Goal: Register for event/course

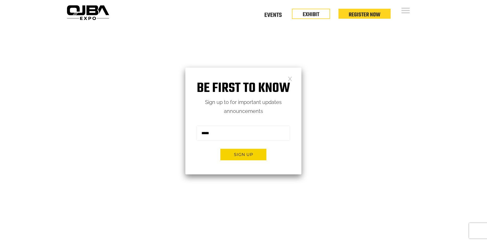
click at [288, 79] on link at bounding box center [290, 78] width 4 height 4
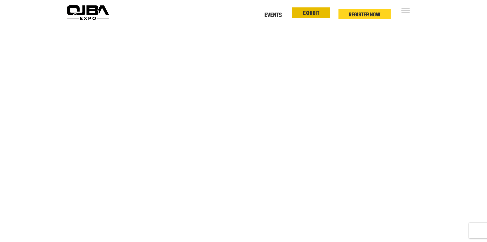
click at [309, 11] on link "EXHIBIT" at bounding box center [311, 13] width 17 height 9
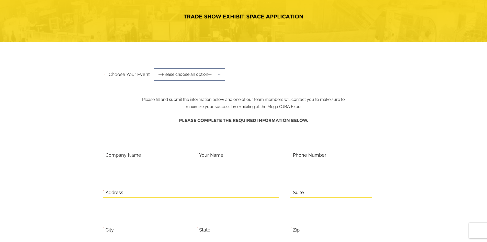
scroll to position [51, 0]
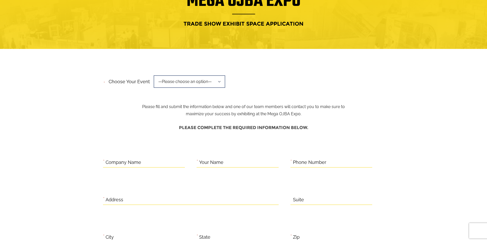
click at [196, 83] on span "—Please choose an option—" at bounding box center [190, 81] width 72 height 13
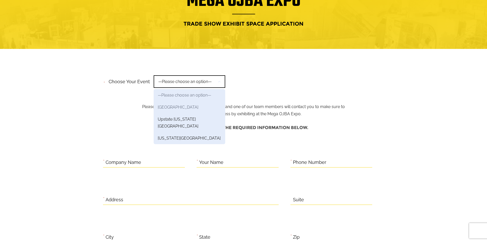
click at [190, 106] on link "Mid-Atlantic Region" at bounding box center [190, 107] width 72 height 12
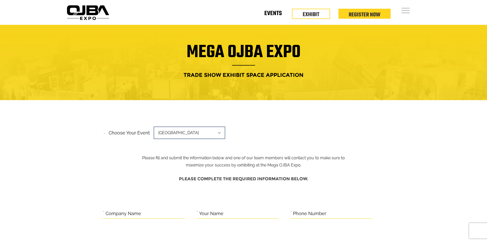
click at [273, 14] on link "Events" at bounding box center [272, 15] width 17 height 2
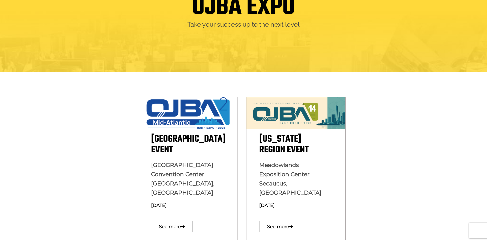
scroll to position [102, 0]
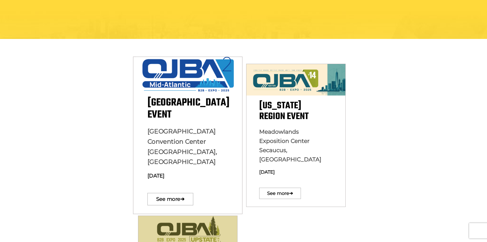
click at [158, 132] on span "Baltimore Convention Center Baltimore, MD" at bounding box center [182, 146] width 70 height 38
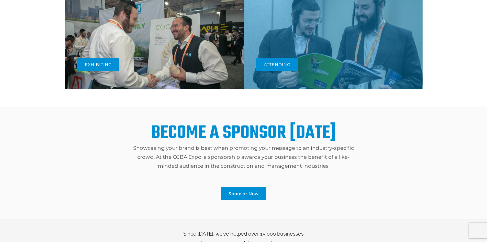
scroll to position [256, 0]
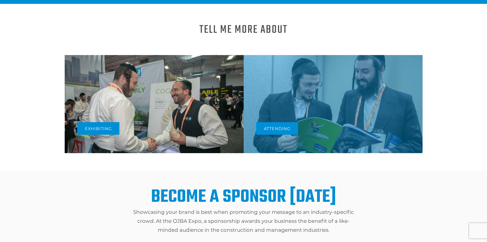
click at [156, 79] on img at bounding box center [154, 104] width 179 height 98
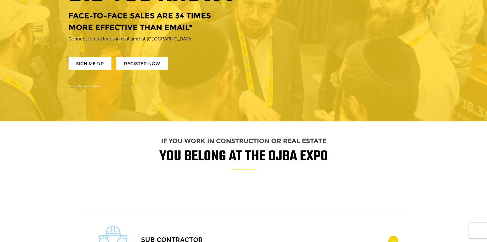
scroll to position [409, 0]
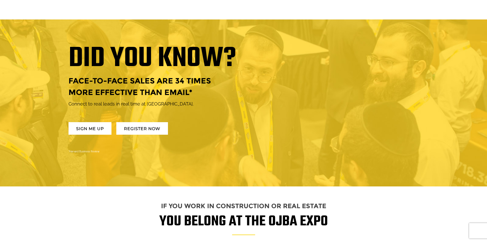
click at [141, 128] on link "REGISTER NOW" at bounding box center [142, 128] width 52 height 13
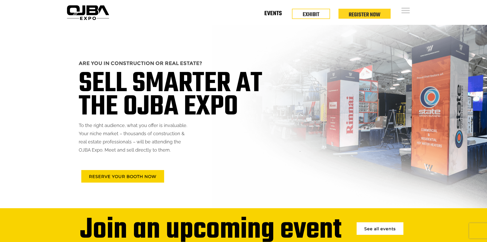
click at [269, 14] on link "Events" at bounding box center [272, 15] width 17 height 2
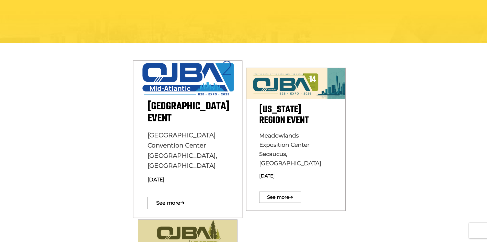
scroll to position [102, 0]
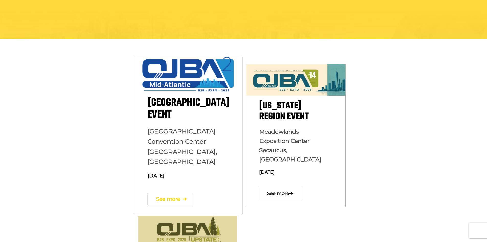
click at [172, 193] on link "See more ➔" at bounding box center [170, 199] width 46 height 12
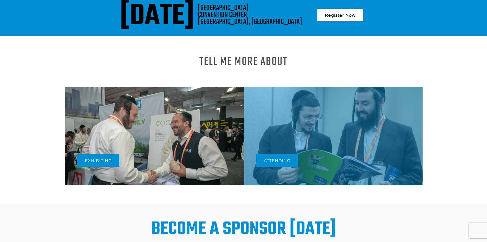
scroll to position [186, 0]
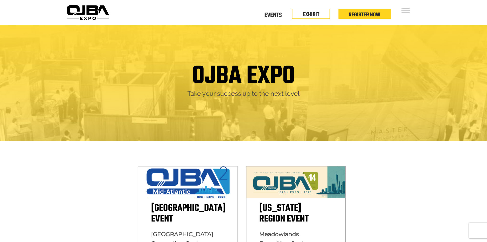
scroll to position [102, 0]
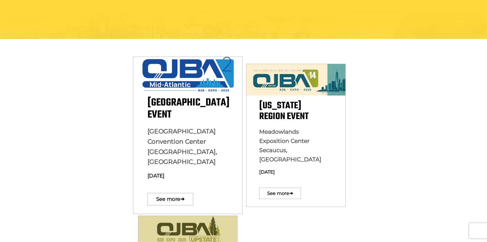
click at [194, 150] on p "Baltimore Convention Center Baltimore, MD August 13, 2025" at bounding box center [187, 155] width 81 height 58
